Goal: Information Seeking & Learning: Learn about a topic

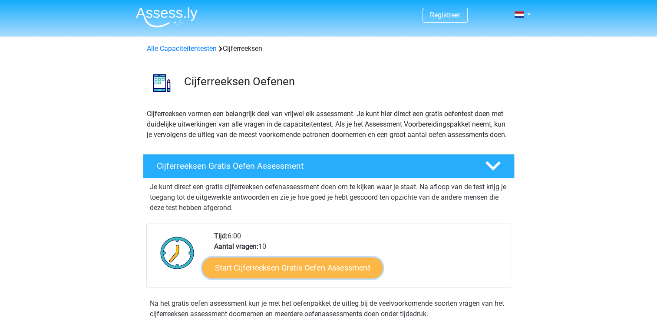
click at [238, 278] on link "Start Cijferreeksen Gratis Oefen Assessment" at bounding box center [292, 267] width 180 height 21
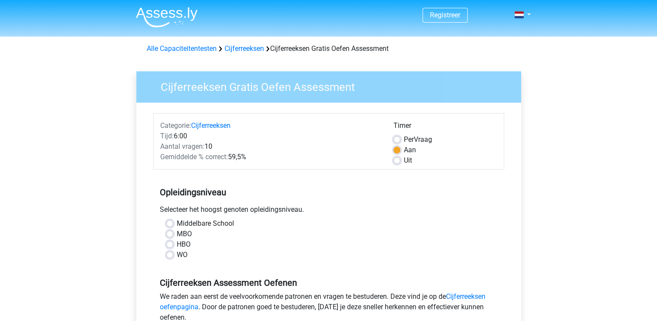
click at [173, 244] on div "HBO" at bounding box center [328, 244] width 325 height 10
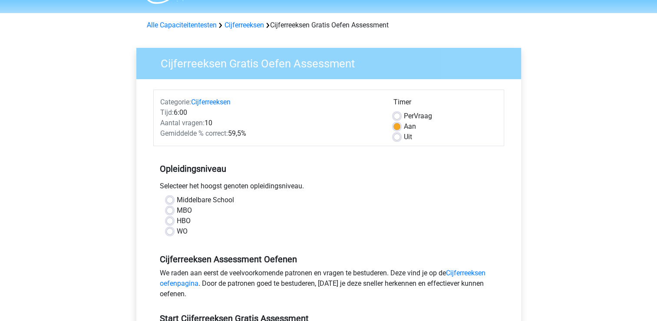
scroll to position [43, 0]
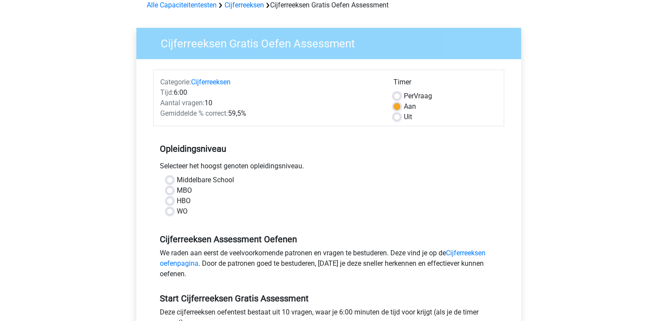
click at [177, 202] on label "HBO" at bounding box center [184, 200] width 14 height 10
click at [171, 202] on input "HBO" at bounding box center [169, 199] width 7 height 9
radio input "true"
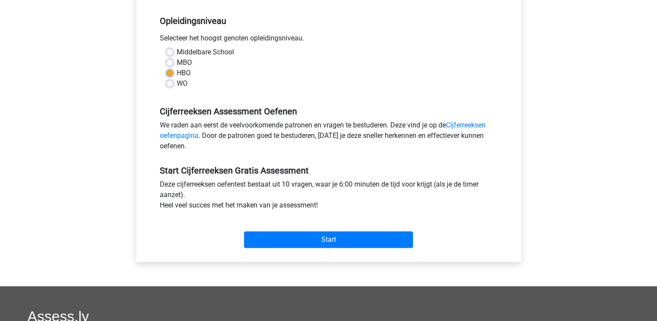
scroll to position [174, 0]
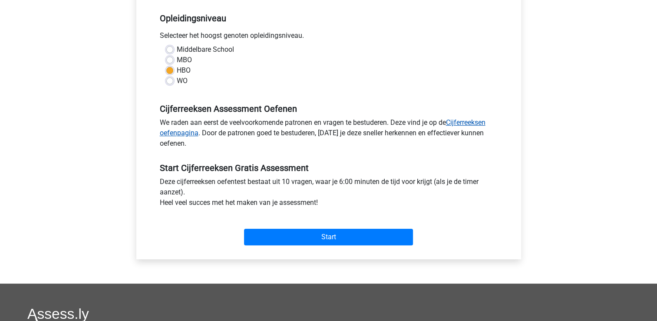
click at [455, 125] on link "Cijferreeksen oefenpagina" at bounding box center [323, 127] width 326 height 19
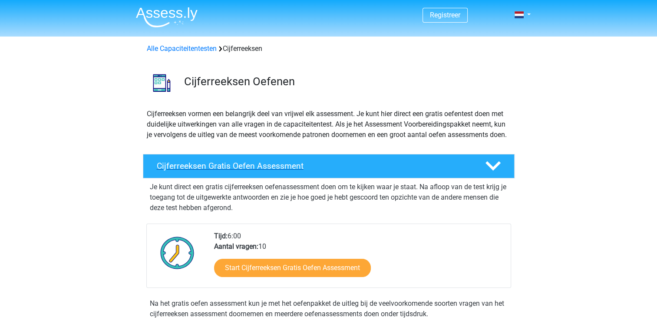
click at [269, 171] on h4 "Cijferreeksen Gratis Oefen Assessment" at bounding box center [314, 166] width 314 height 10
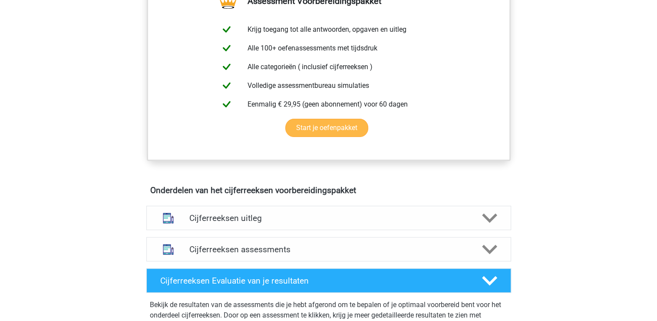
scroll to position [261, 0]
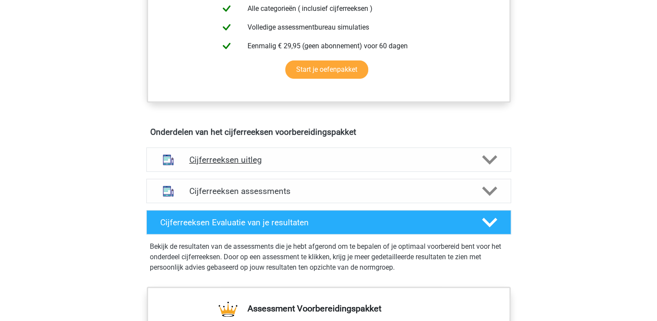
click at [245, 165] on h4 "Cijferreeksen uitleg" at bounding box center [328, 160] width 279 height 10
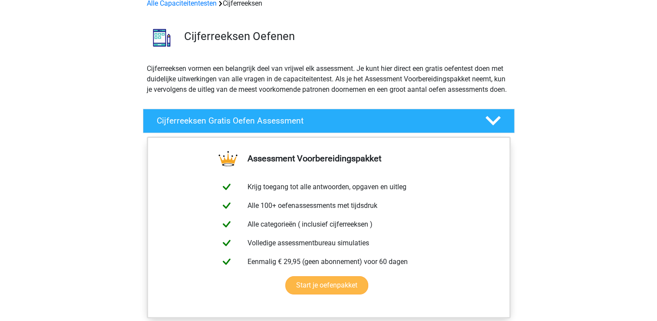
scroll to position [0, 0]
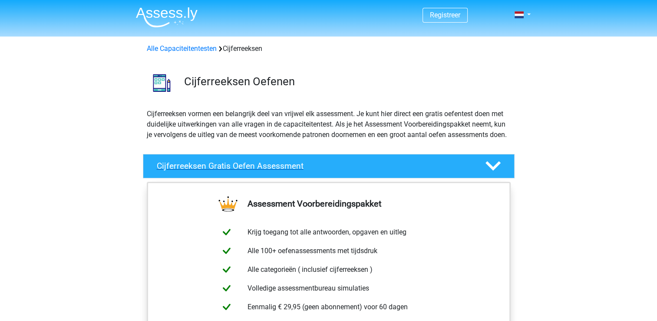
click at [501, 173] on div at bounding box center [492, 165] width 30 height 15
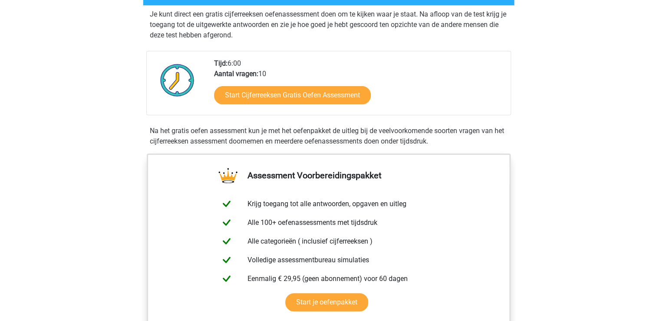
scroll to position [174, 0]
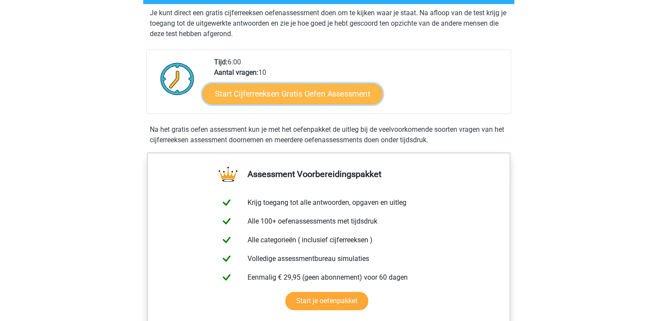
click at [291, 104] on link "Start Cijferreeksen Gratis Oefen Assessment" at bounding box center [292, 93] width 180 height 21
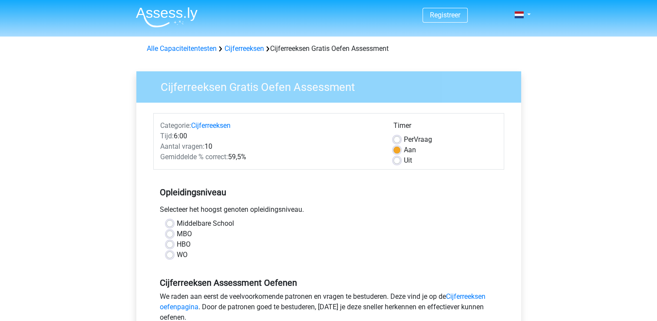
click at [177, 245] on label "HBO" at bounding box center [184, 244] width 14 height 10
click at [169, 245] on input "HBO" at bounding box center [169, 243] width 7 height 9
radio input "true"
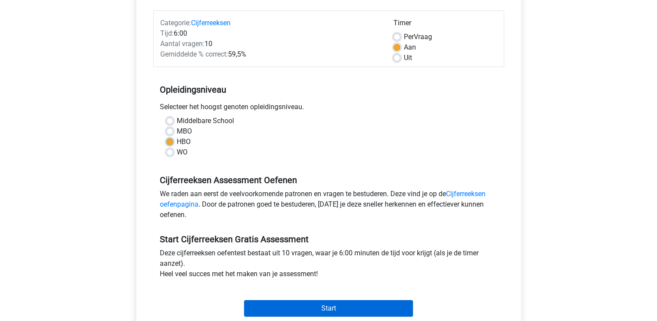
scroll to position [174, 0]
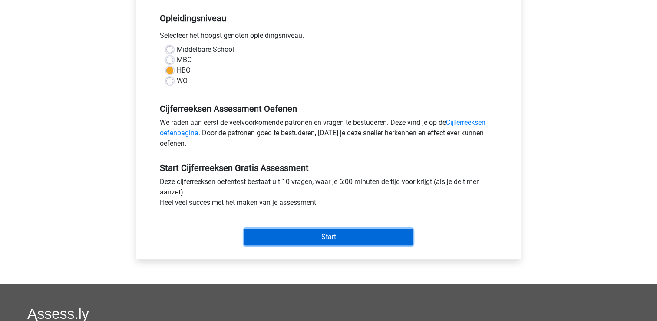
click at [290, 234] on input "Start" at bounding box center [328, 236] width 169 height 17
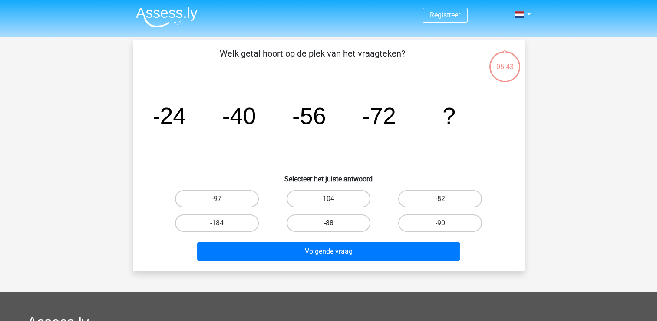
click at [312, 222] on label "-88" at bounding box center [329, 222] width 84 height 17
click at [328, 223] on input "-88" at bounding box center [331, 226] width 6 height 6
radio input "true"
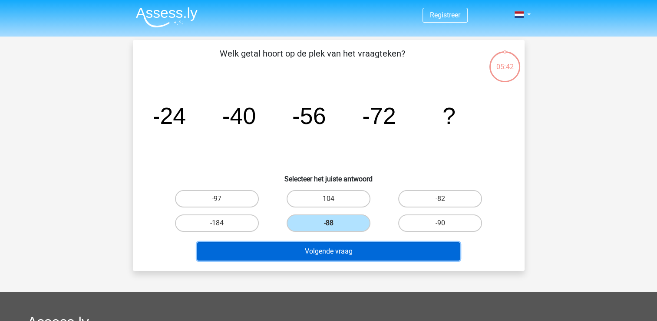
click at [318, 246] on button "Volgende vraag" at bounding box center [328, 251] width 263 height 18
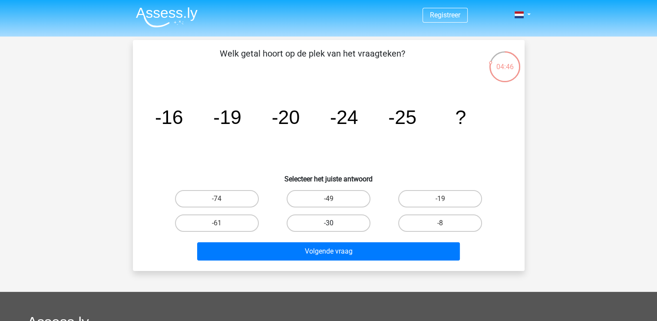
click at [343, 215] on label "-30" at bounding box center [329, 222] width 84 height 17
click at [334, 223] on input "-30" at bounding box center [331, 226] width 6 height 6
radio input "true"
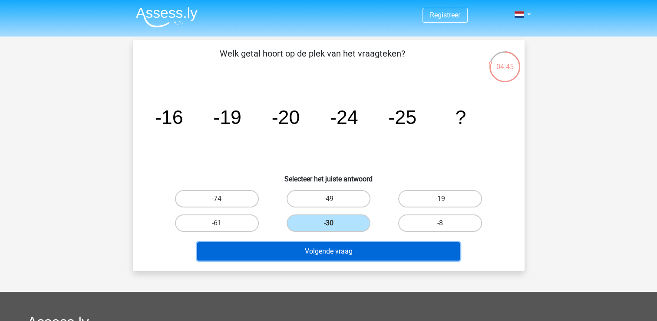
click at [330, 249] on button "Volgende vraag" at bounding box center [328, 251] width 263 height 18
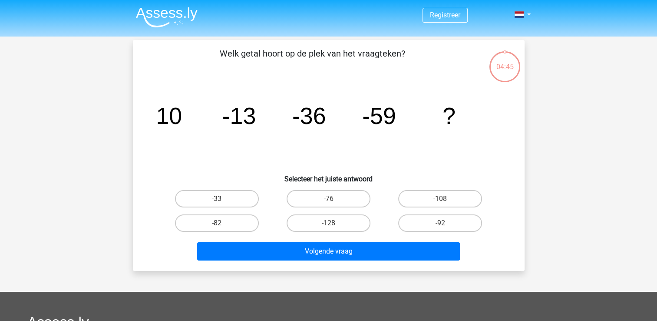
scroll to position [40, 0]
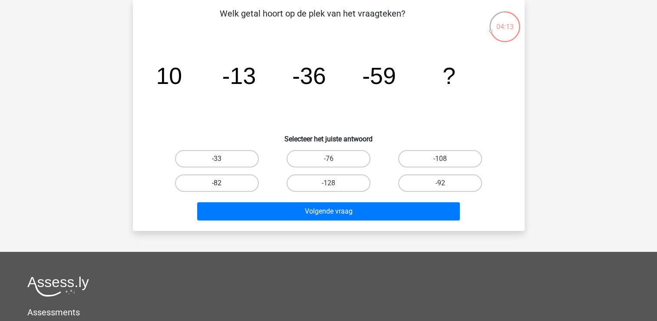
click at [229, 180] on label "-82" at bounding box center [217, 182] width 84 height 17
click at [222, 183] on input "-82" at bounding box center [220, 186] width 6 height 6
radio input "true"
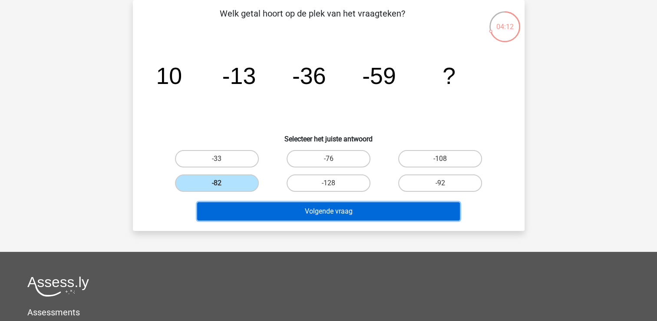
click at [261, 211] on button "Volgende vraag" at bounding box center [328, 211] width 263 height 18
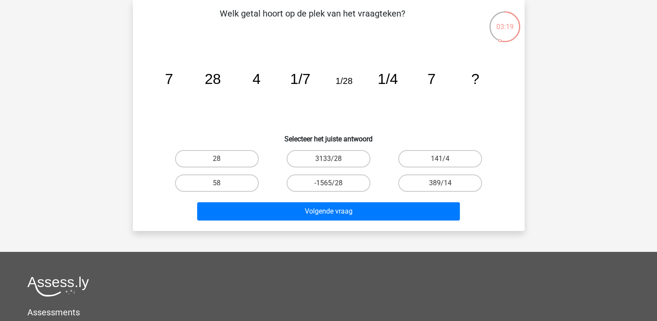
click at [224, 167] on div "28" at bounding box center [217, 158] width 112 height 24
click at [224, 165] on label "28" at bounding box center [217, 158] width 84 height 17
click at [222, 164] on input "28" at bounding box center [220, 162] width 6 height 6
radio input "true"
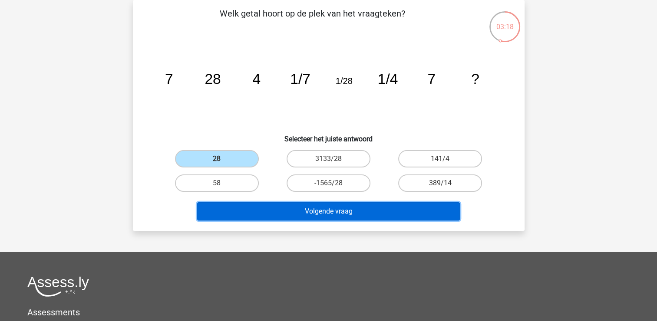
click at [269, 209] on button "Volgende vraag" at bounding box center [328, 211] width 263 height 18
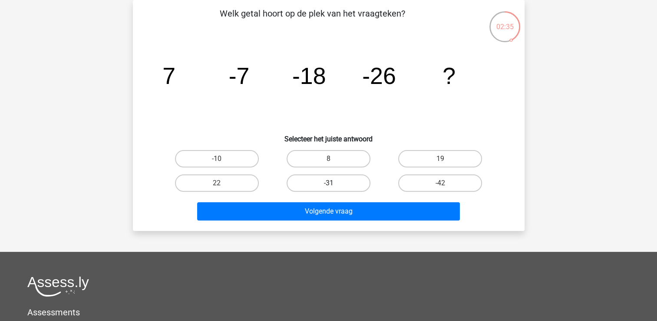
click at [328, 182] on label "-31" at bounding box center [329, 182] width 84 height 17
click at [328, 183] on input "-31" at bounding box center [331, 186] width 6 height 6
radio input "true"
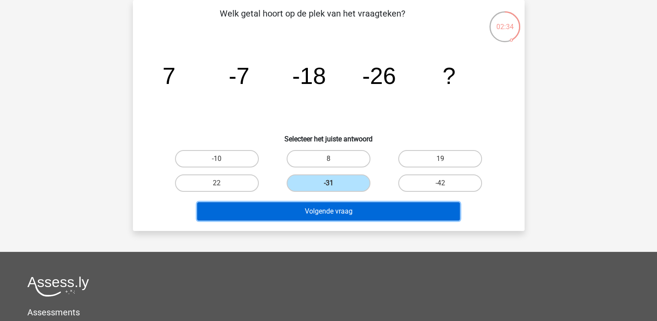
click at [329, 211] on button "Volgende vraag" at bounding box center [328, 211] width 263 height 18
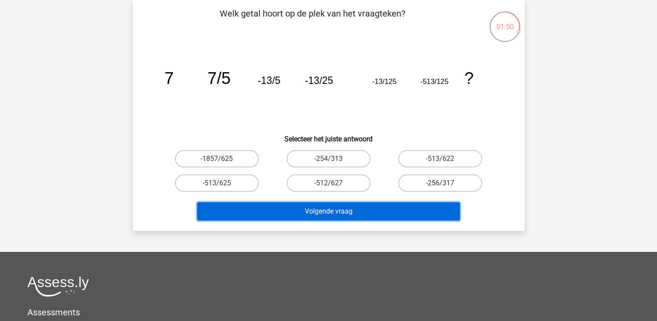
click at [337, 213] on button "Volgende vraag" at bounding box center [328, 211] width 263 height 18
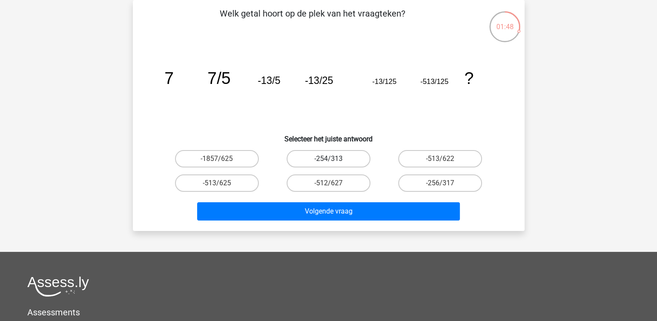
click at [327, 161] on label "-254/313" at bounding box center [329, 158] width 84 height 17
click at [328, 161] on input "-254/313" at bounding box center [331, 162] width 6 height 6
radio input "true"
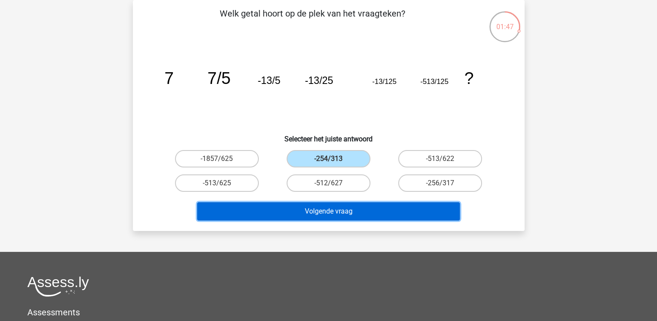
click at [330, 208] on button "Volgende vraag" at bounding box center [328, 211] width 263 height 18
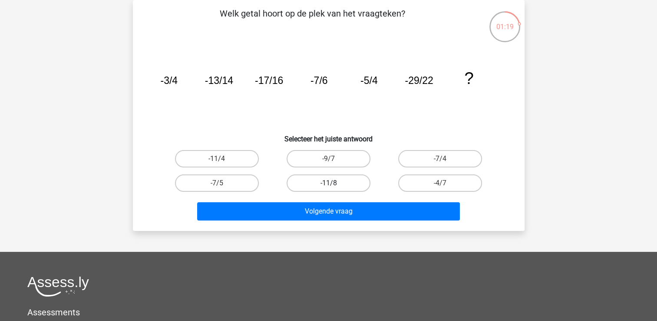
click at [321, 178] on label "-11/8" at bounding box center [329, 182] width 84 height 17
click at [328, 183] on input "-11/8" at bounding box center [331, 186] width 6 height 6
radio input "true"
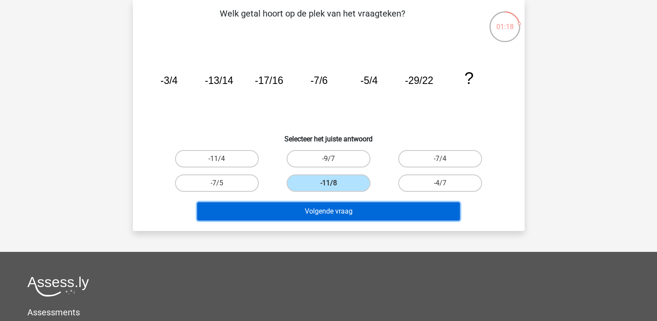
click at [312, 216] on button "Volgende vraag" at bounding box center [328, 211] width 263 height 18
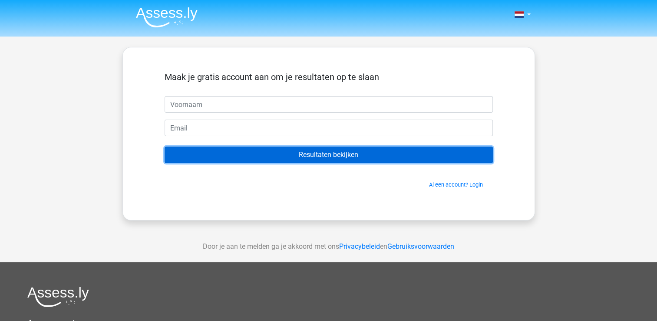
click at [264, 155] on input "Resultaten bekijken" at bounding box center [329, 154] width 328 height 17
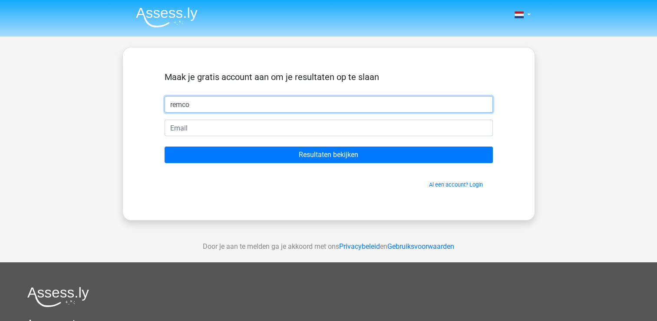
type input "remco"
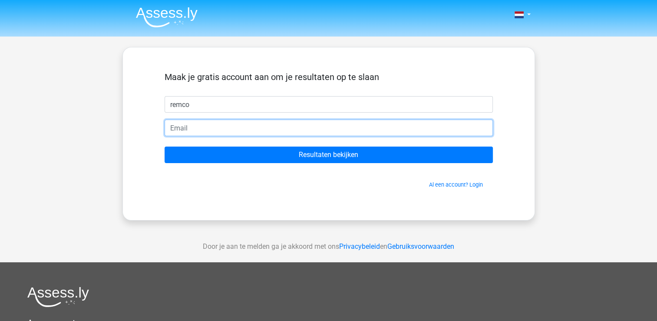
click at [183, 128] on input "email" at bounding box center [329, 127] width 328 height 17
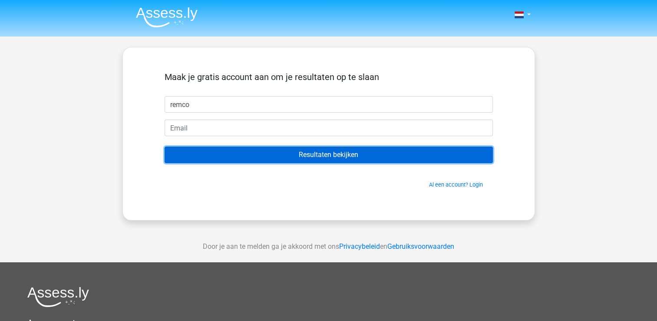
click at [175, 156] on input "Resultaten bekijken" at bounding box center [329, 154] width 328 height 17
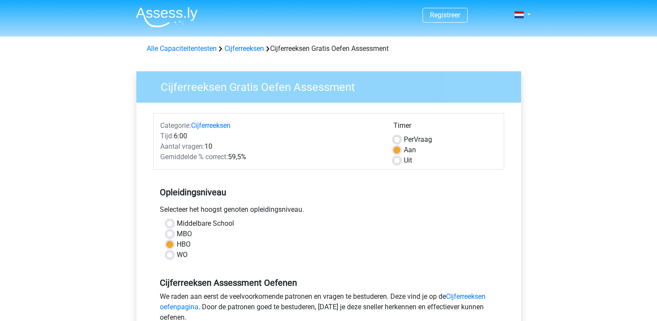
scroll to position [174, 0]
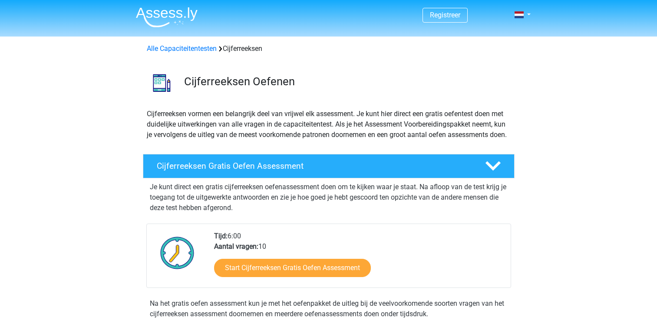
scroll to position [174, 0]
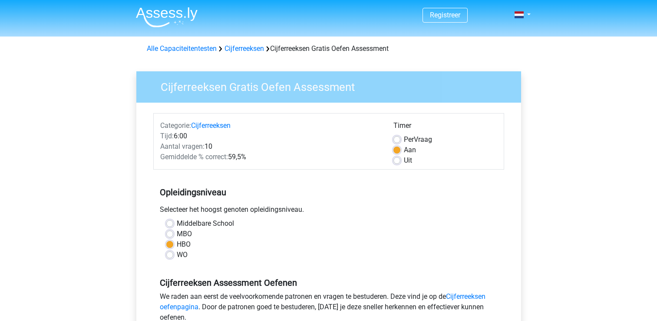
scroll to position [174, 0]
